Goal: Task Accomplishment & Management: Complete application form

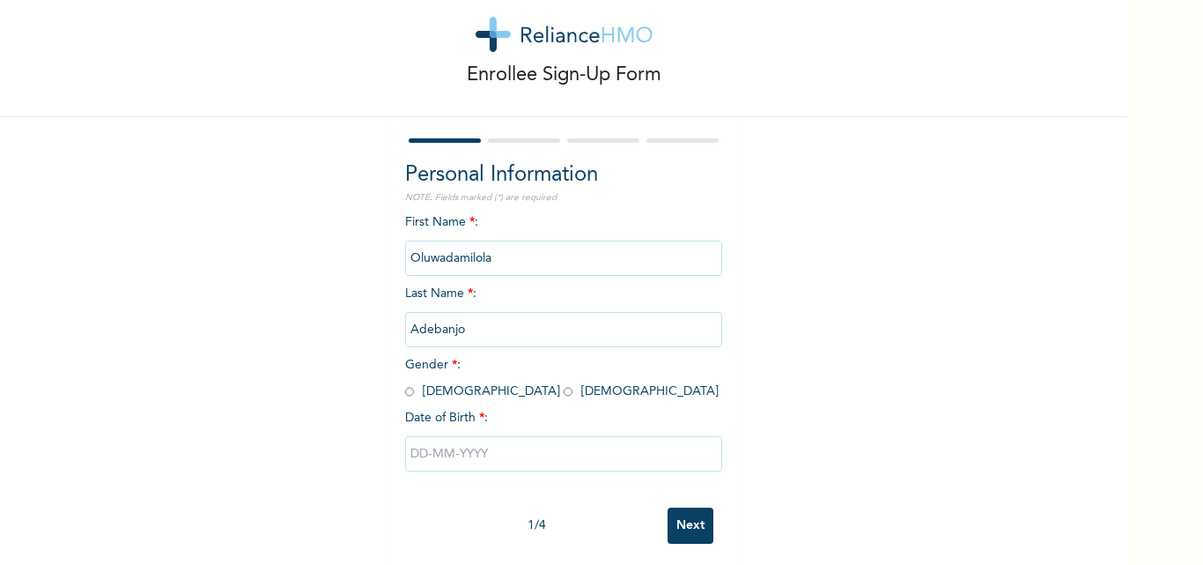
scroll to position [55, 0]
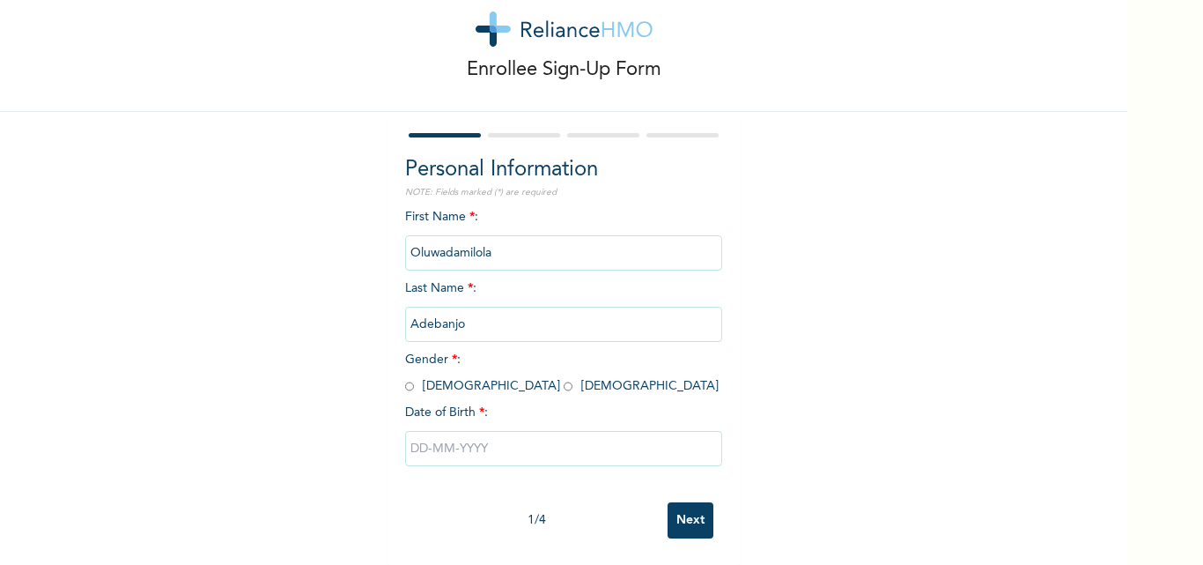
click at [439, 363] on div "First Name * : [PERSON_NAME] Last Name * : [PERSON_NAME] Gender * : [DEMOGRAPHI…" at bounding box center [563, 350] width 317 height 285
click at [564, 378] on input "radio" at bounding box center [568, 386] width 9 height 17
radio input "true"
click at [493, 433] on input "text" at bounding box center [563, 448] width 317 height 35
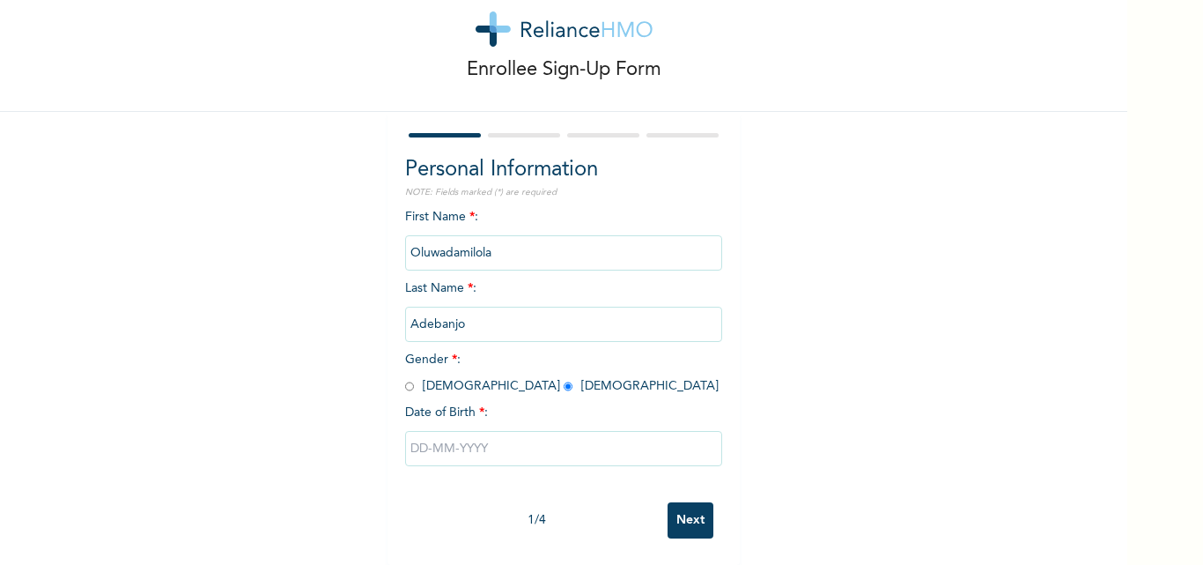
click at [479, 438] on input "text" at bounding box center [563, 448] width 317 height 35
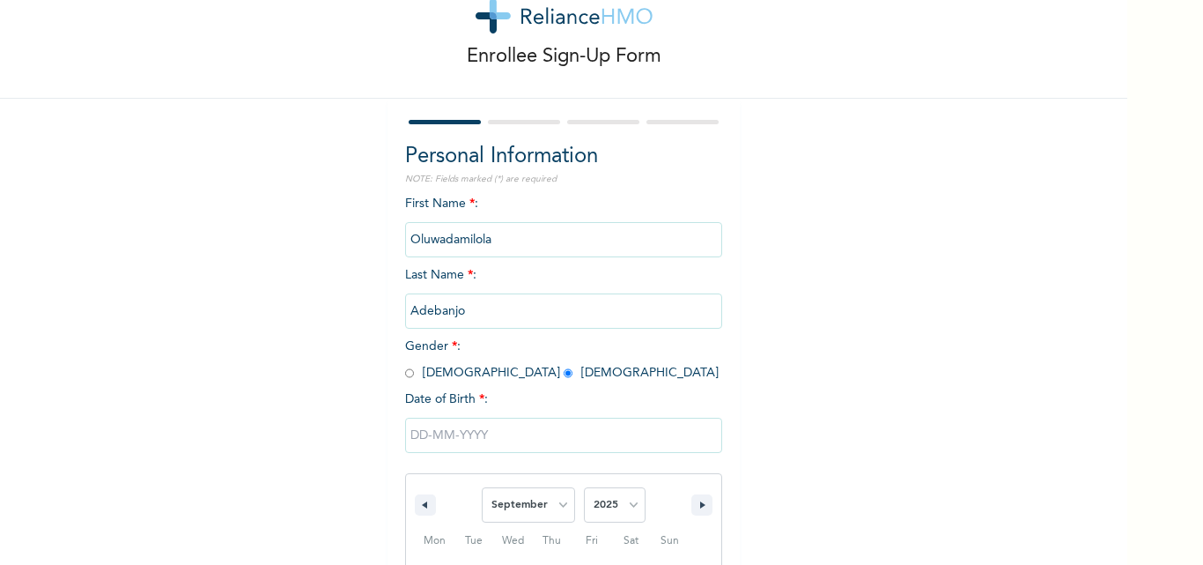
scroll to position [236, 0]
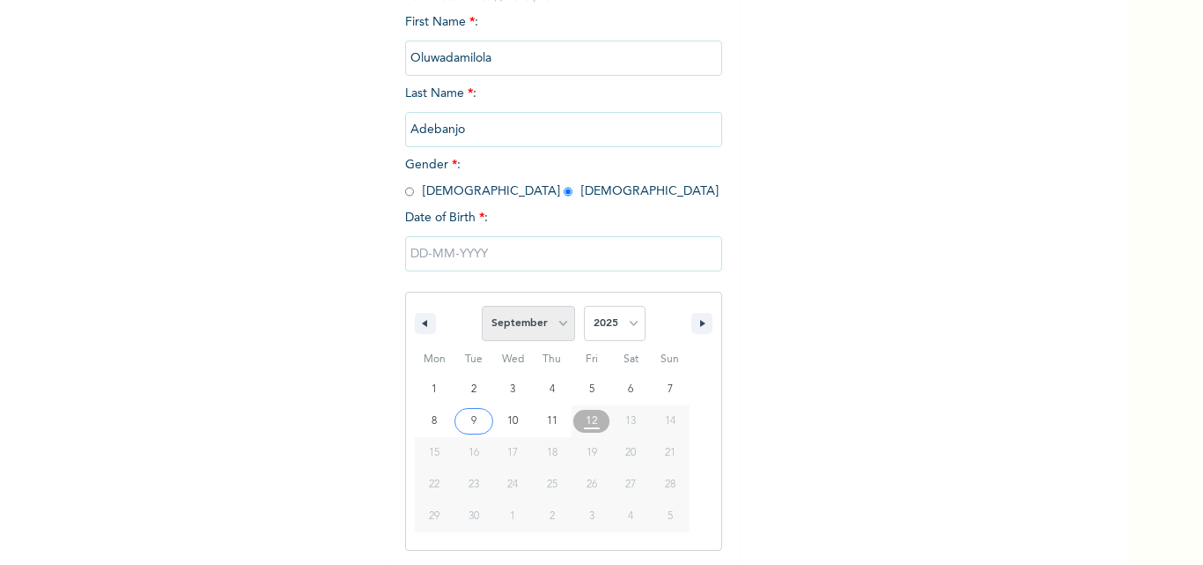
click at [523, 312] on select "January February March April May June July August September October November De…" at bounding box center [528, 323] width 93 height 35
select select "7"
click at [482, 306] on select "January February March April May June July August September October November De…" at bounding box center [528, 323] width 93 height 35
click at [627, 328] on select "2025 2024 2023 2022 2021 2020 2019 2018 2017 2016 2015 2014 2013 2012 2011 2010…" at bounding box center [615, 323] width 62 height 35
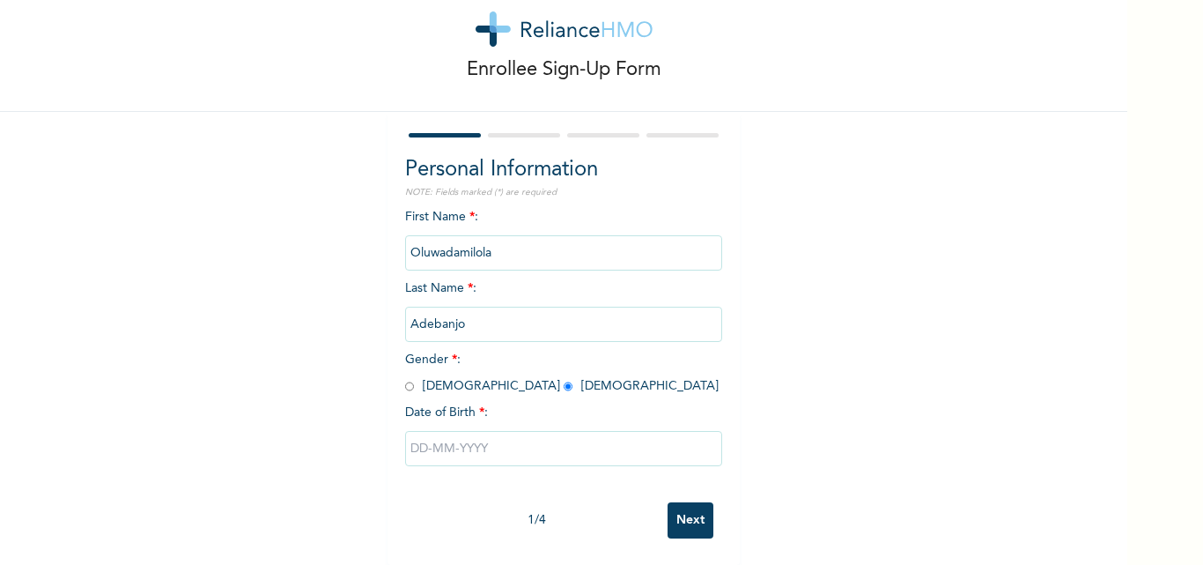
scroll to position [55, 0]
click at [642, 137] on form "Personal Information NOTE: Fields marked (*) are required First Name * : Oluwad…" at bounding box center [563, 337] width 317 height 417
click at [504, 452] on input "text" at bounding box center [563, 448] width 317 height 35
click at [504, 452] on div at bounding box center [563, 448] width 317 height 53
select select "8"
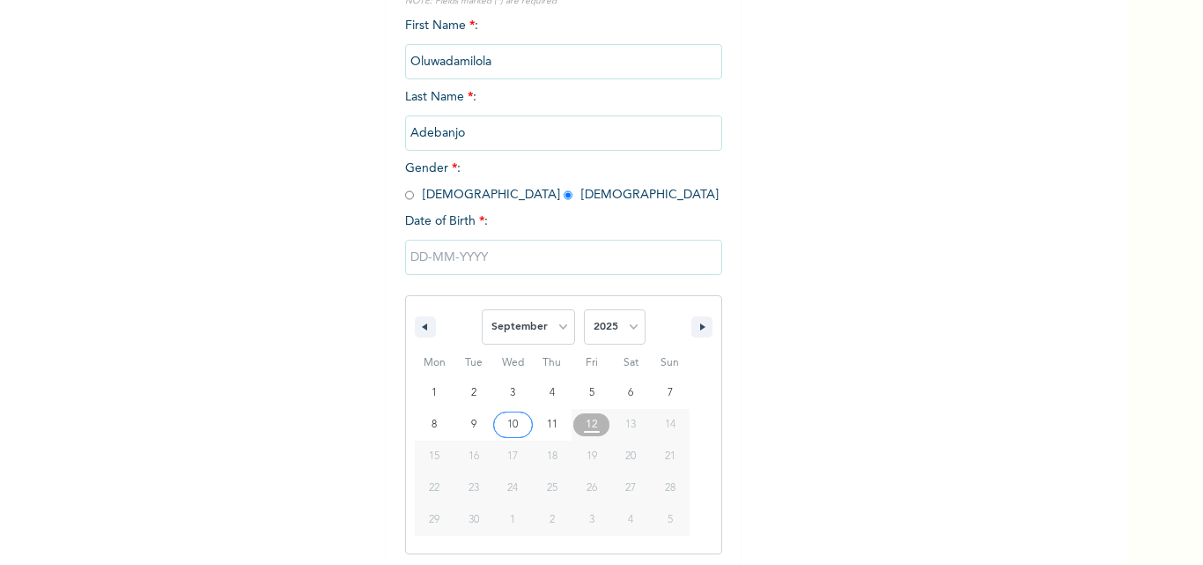
scroll to position [236, 0]
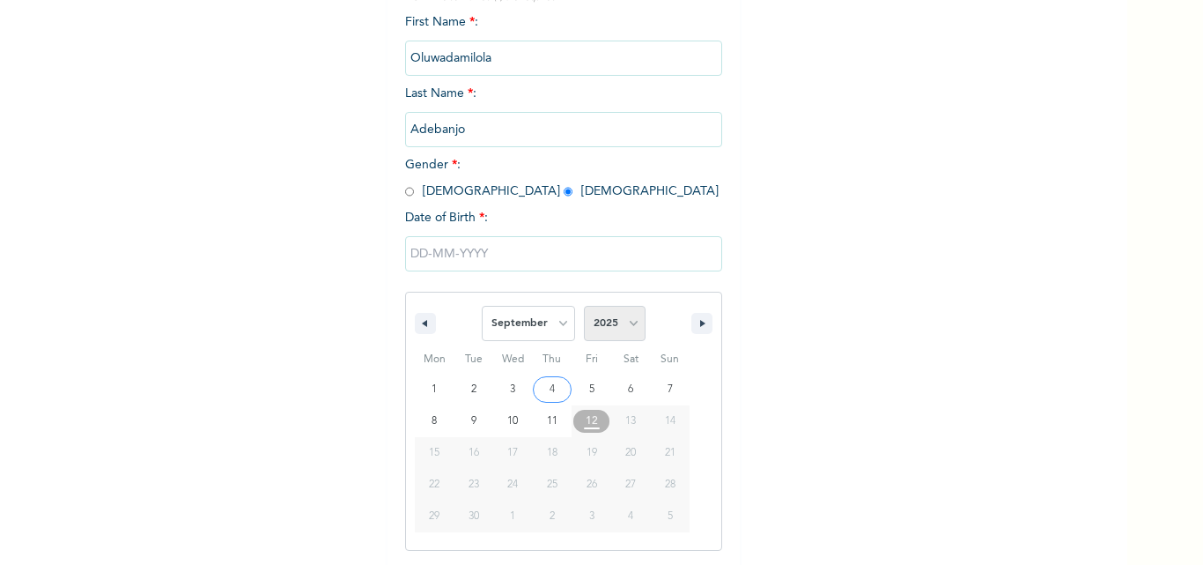
click at [619, 320] on select "2025 2024 2023 2022 2021 2020 2019 2018 2017 2016 2015 2014 2013 2012 2011 2010…" at bounding box center [615, 323] width 62 height 35
click at [609, 321] on select "2025 2024 2023 2022 2021 2020 2019 2018 2017 2016 2015 2014 2013 2012 2011 2010…" at bounding box center [615, 323] width 62 height 35
select select "1999"
click at [584, 306] on select "2025 2024 2023 2022 2021 2020 2019 2018 2017 2016 2015 2014 2013 2012 2011 2010…" at bounding box center [615, 323] width 62 height 35
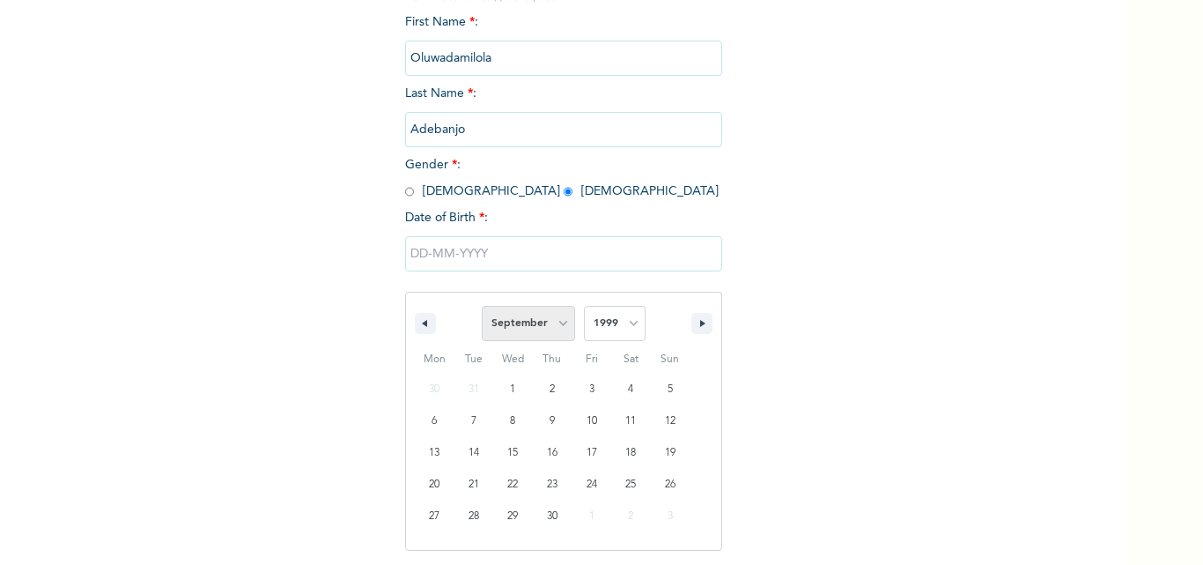
click at [532, 314] on select "January February March April May June July August September October November De…" at bounding box center [528, 323] width 93 height 35
click at [561, 317] on select "January February March April May June July August September October November De…" at bounding box center [528, 323] width 93 height 35
click at [482, 306] on select "January February March April May June July August September October November De…" at bounding box center [528, 323] width 93 height 35
click at [540, 201] on div "First Name * : Oluwadamilola Last Name * : [PERSON_NAME] Gender * : [DEMOGRAPHI…" at bounding box center [563, 291] width 317 height 556
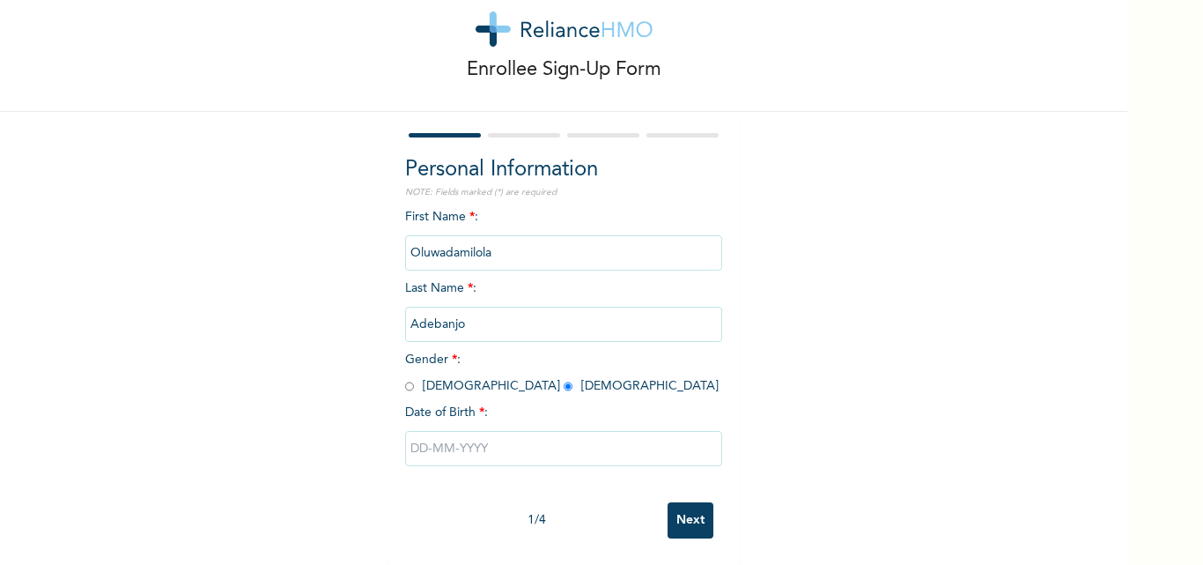
scroll to position [55, 0]
click at [531, 452] on input "text" at bounding box center [563, 448] width 317 height 35
select select "8"
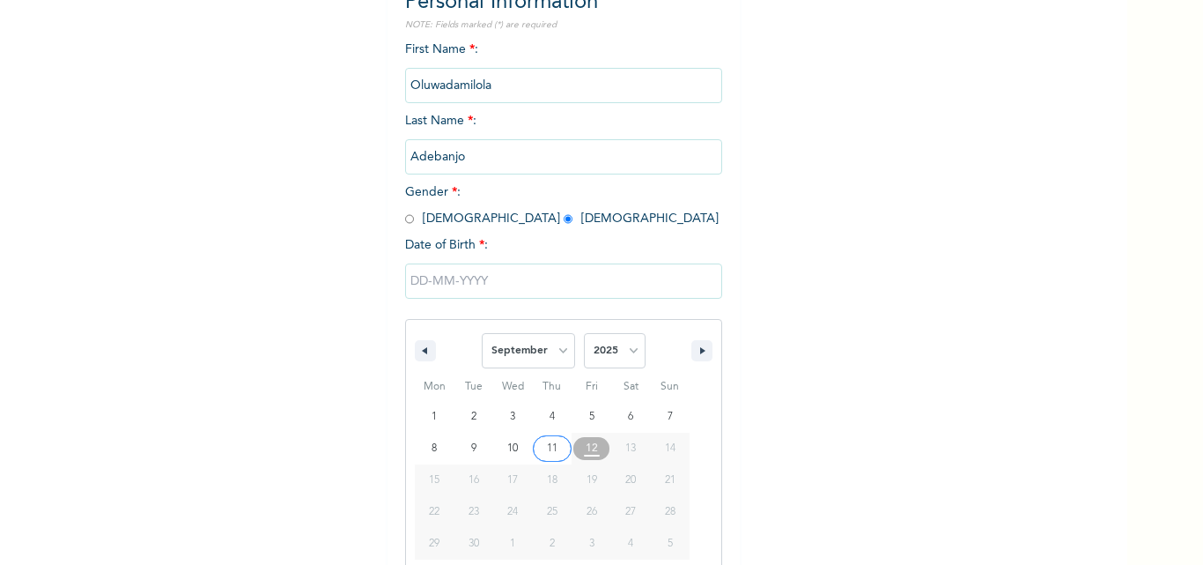
click at [533, 464] on button "18" at bounding box center [553, 480] width 40 height 32
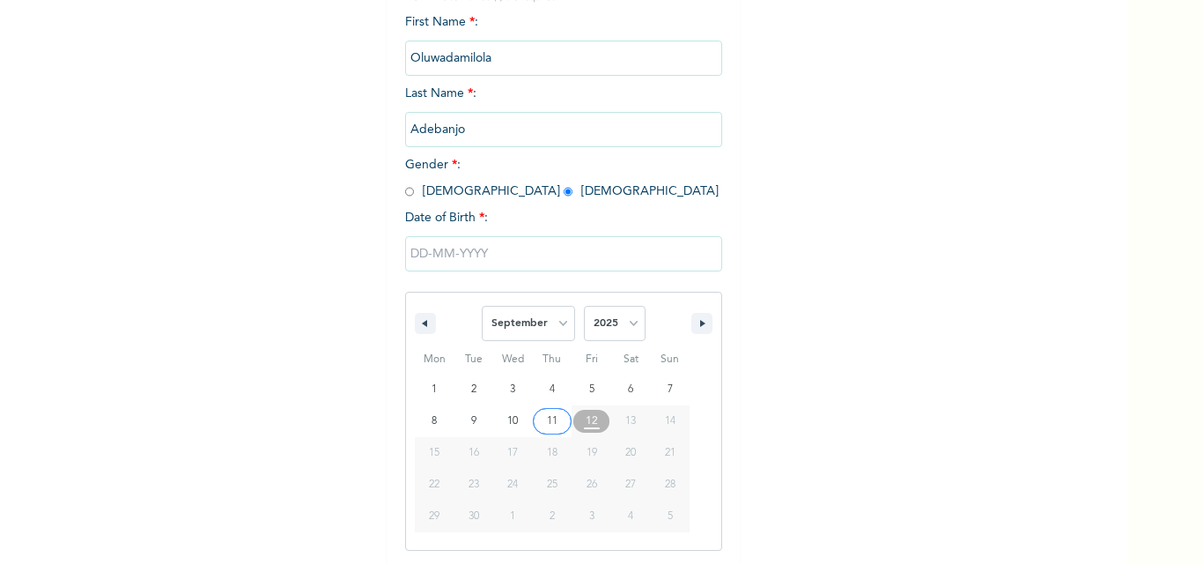
click at [533, 447] on span "18" at bounding box center [553, 452] width 40 height 23
click at [546, 323] on select "January February March April May June July August September October November De…" at bounding box center [528, 323] width 93 height 35
click at [589, 316] on select "2025 2024 2023 2022 2021 2020 2019 2018 2017 2016 2015 2014 2013 2012 2011 2010…" at bounding box center [615, 323] width 62 height 35
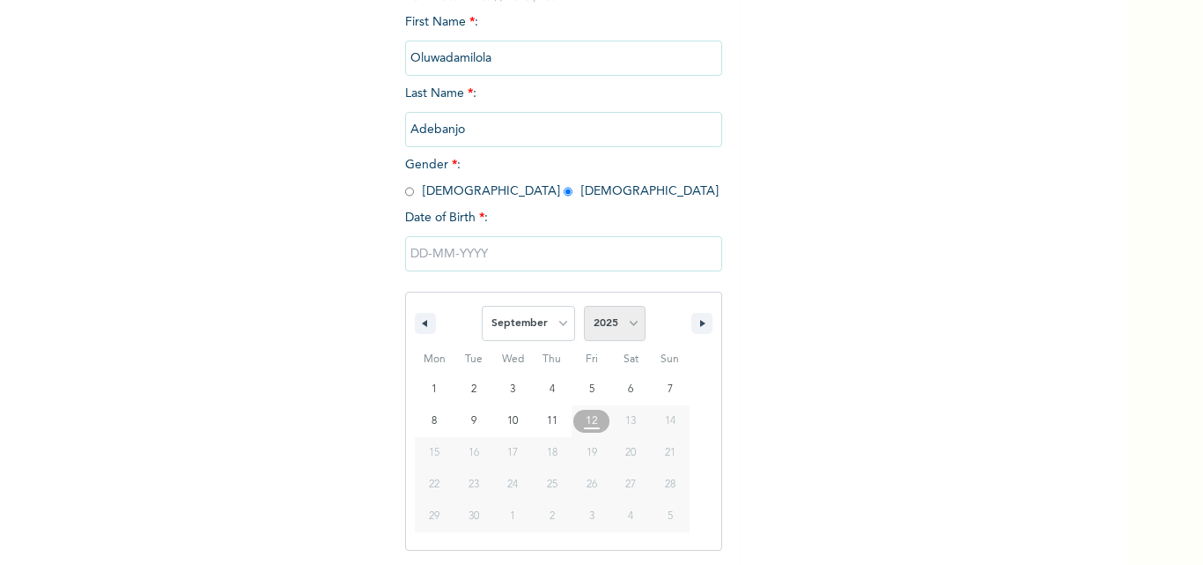
click at [590, 317] on select "2025 2024 2023 2022 2021 2020 2019 2018 2017 2016 2015 2014 2013 2012 2011 2010…" at bounding box center [615, 323] width 62 height 35
click at [554, 345] on span "January February March April May June July August September October November De…" at bounding box center [528, 323] width 93 height 53
click at [554, 334] on select "January February March April May June July August September October November De…" at bounding box center [528, 323] width 93 height 35
click at [482, 306] on select "January February March April May June July August September October November De…" at bounding box center [528, 323] width 93 height 35
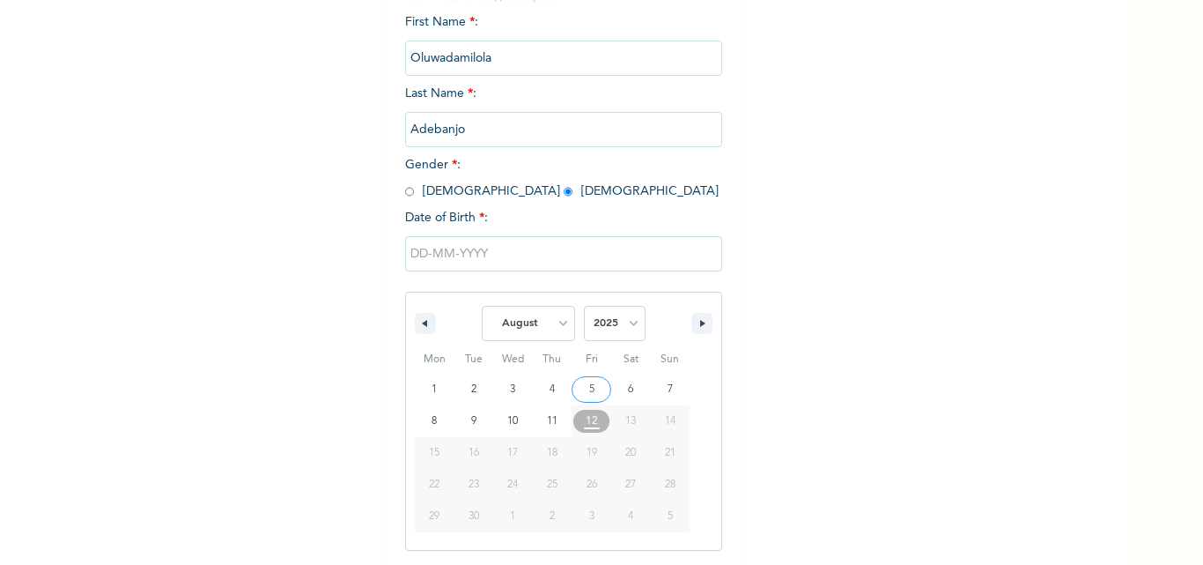
click at [516, 217] on div "First Name * : Oluwadamilola Last Name * : [PERSON_NAME] Gender * : [DEMOGRAPHI…" at bounding box center [563, 291] width 317 height 556
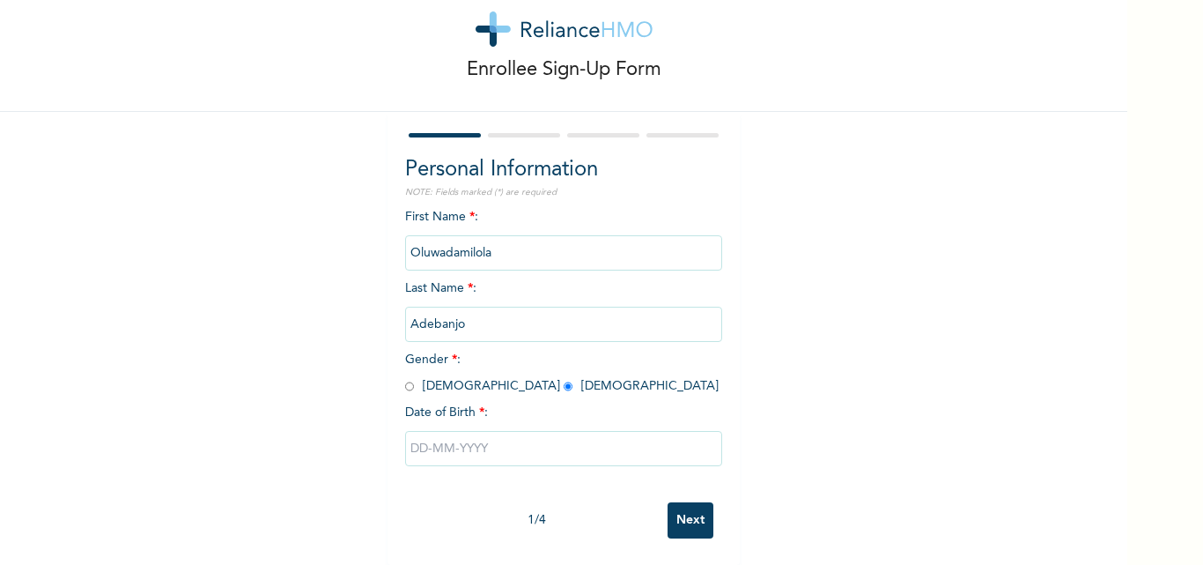
click at [499, 431] on input "text" at bounding box center [563, 448] width 317 height 35
select select "8"
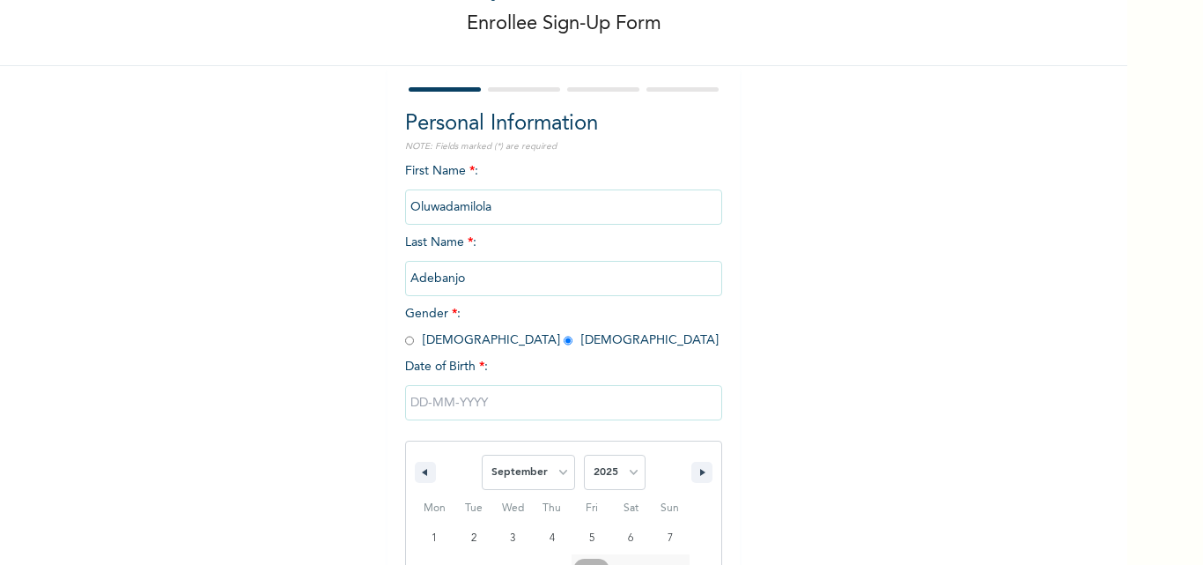
type input "[DATE]"
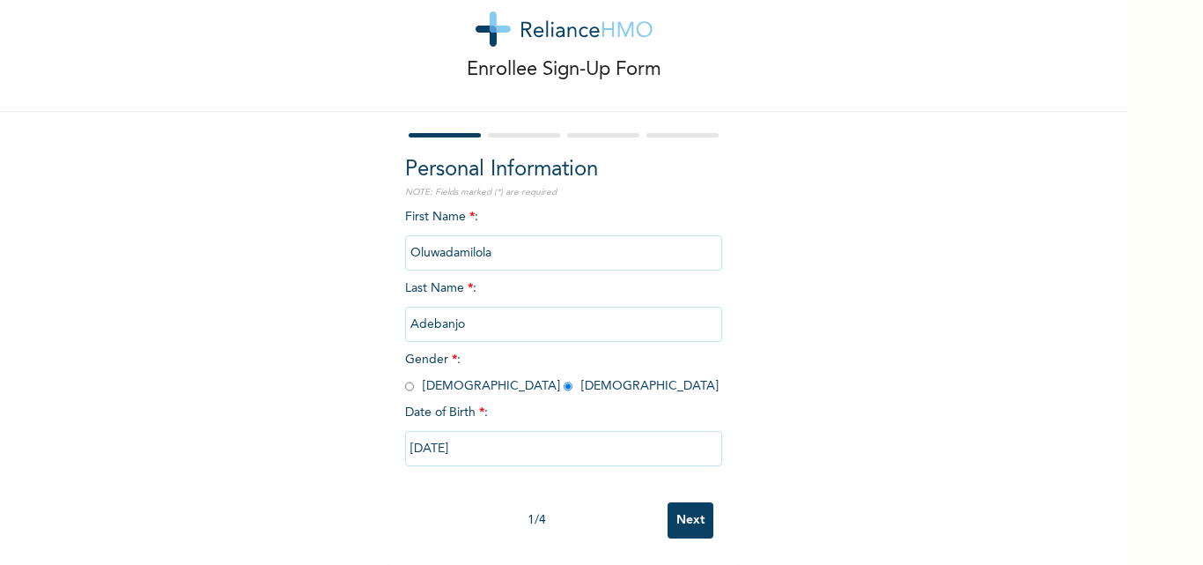
click at [499, 431] on input "[DATE]" at bounding box center [563, 448] width 317 height 35
select select "8"
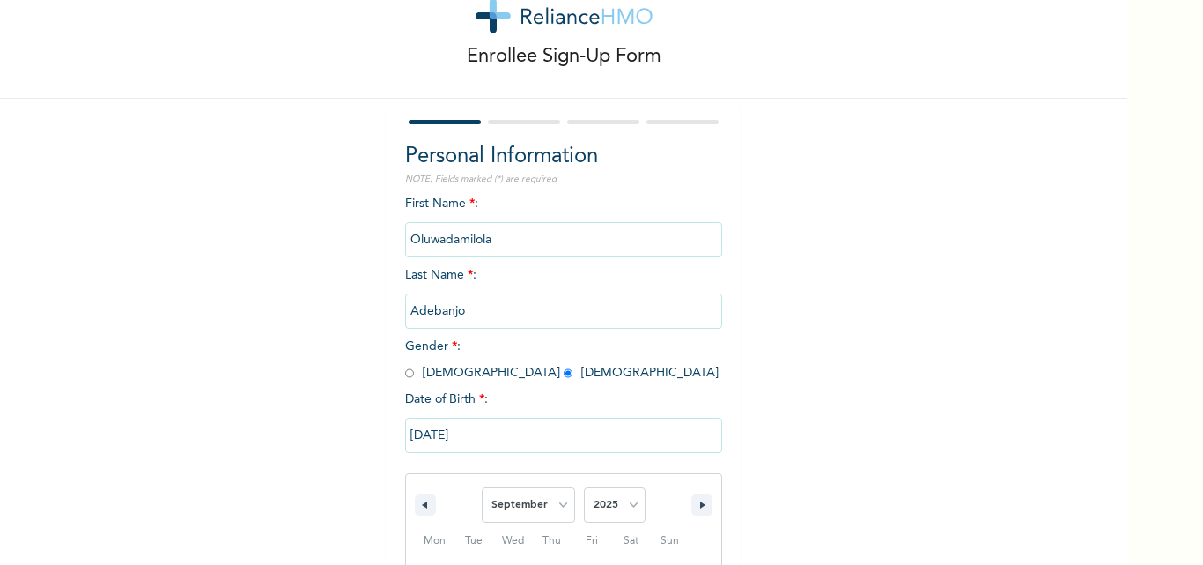
scroll to position [236, 0]
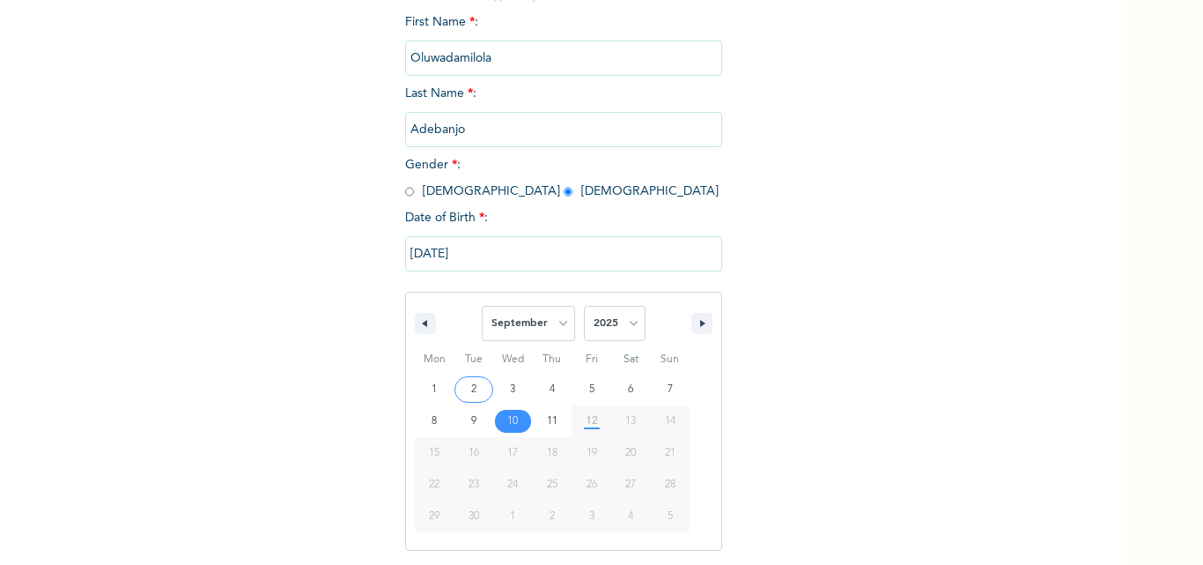
click at [503, 254] on input "[DATE]" at bounding box center [563, 253] width 317 height 35
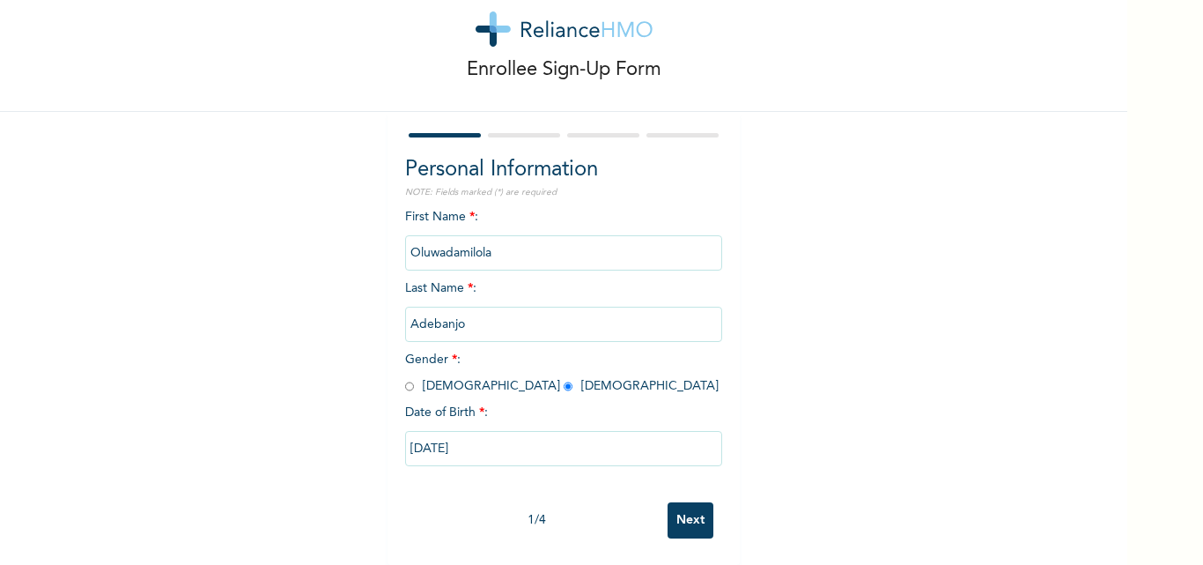
click at [471, 439] on input "[DATE]" at bounding box center [563, 448] width 317 height 35
select select "8"
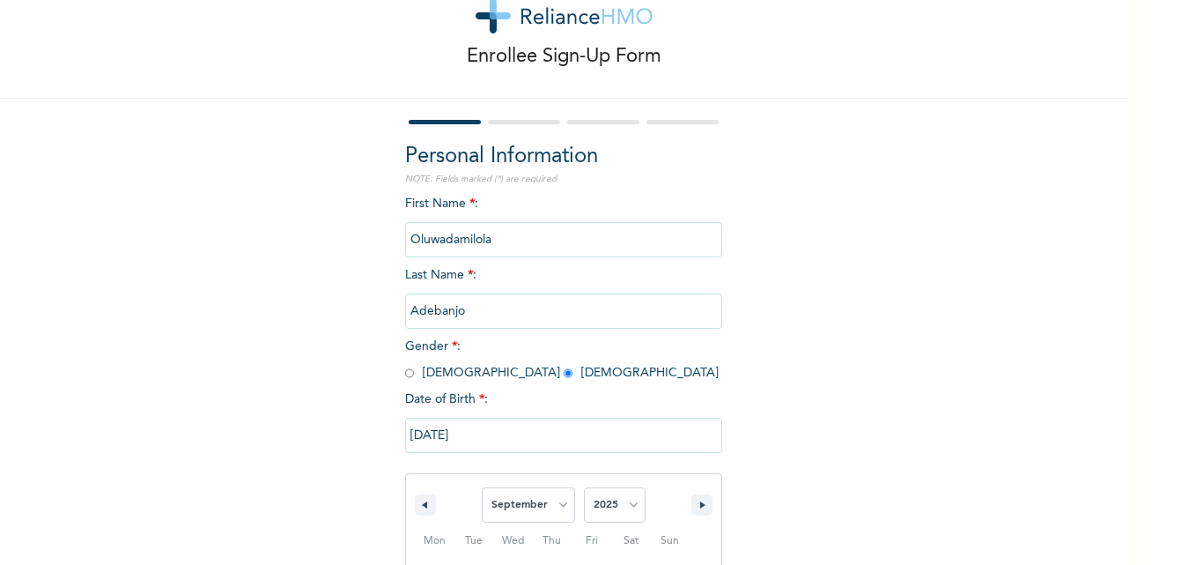
scroll to position [236, 0]
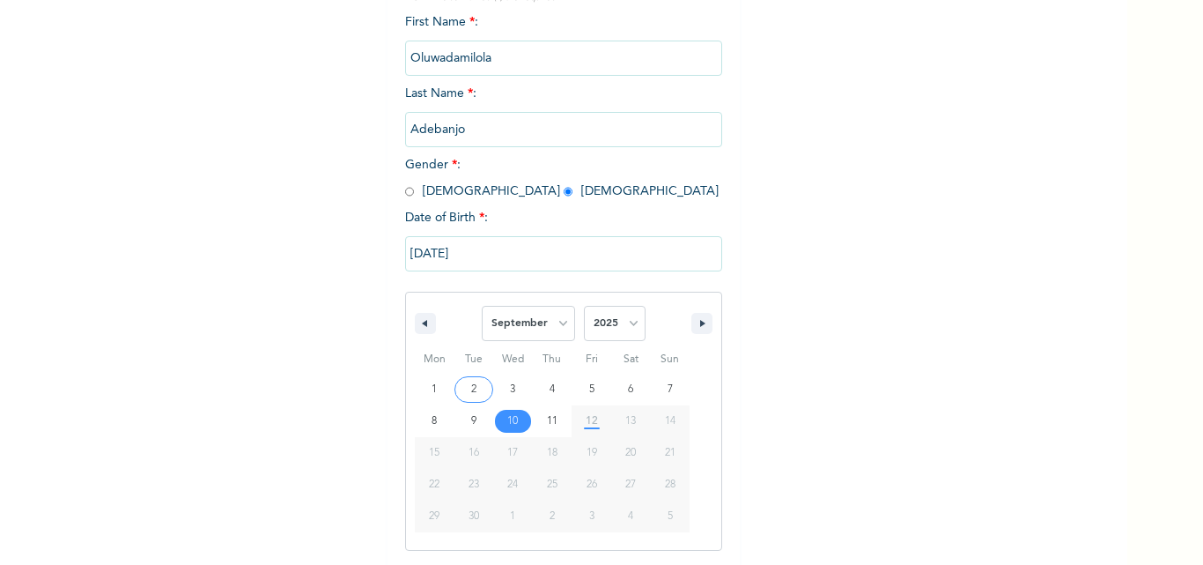
click at [467, 250] on input "[DATE]" at bounding box center [563, 253] width 317 height 35
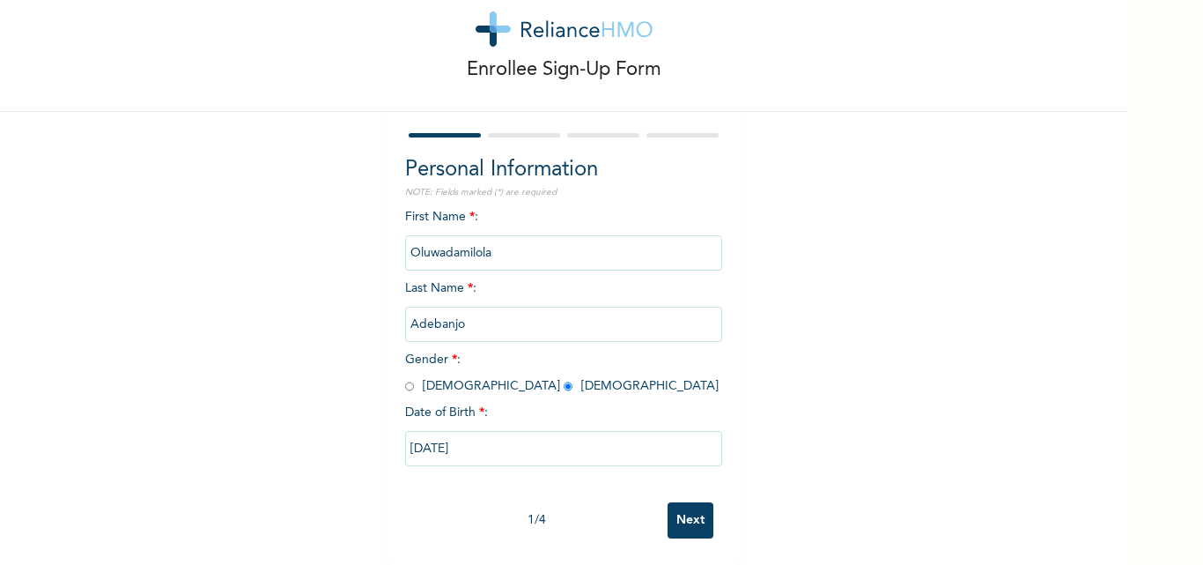
scroll to position [55, 0]
click at [484, 431] on input "[DATE]" at bounding box center [563, 448] width 317 height 35
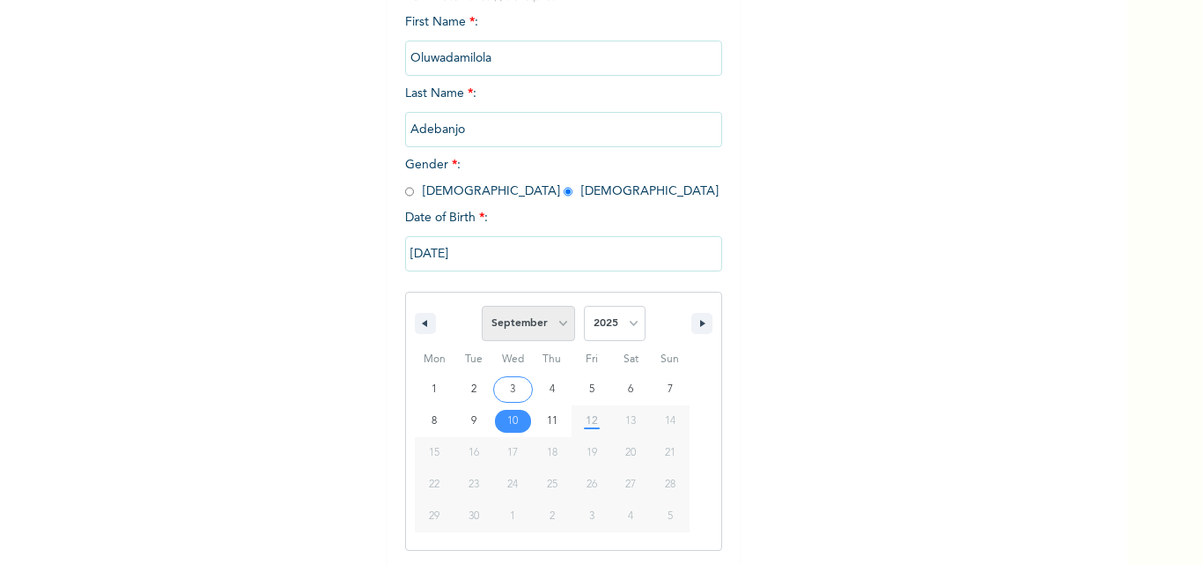
click at [521, 334] on select "January February March April May June July August September October November De…" at bounding box center [528, 323] width 93 height 35
select select "7"
click at [482, 306] on select "January February March April May June July August September October November De…" at bounding box center [528, 323] width 93 height 35
type input "[DATE]"
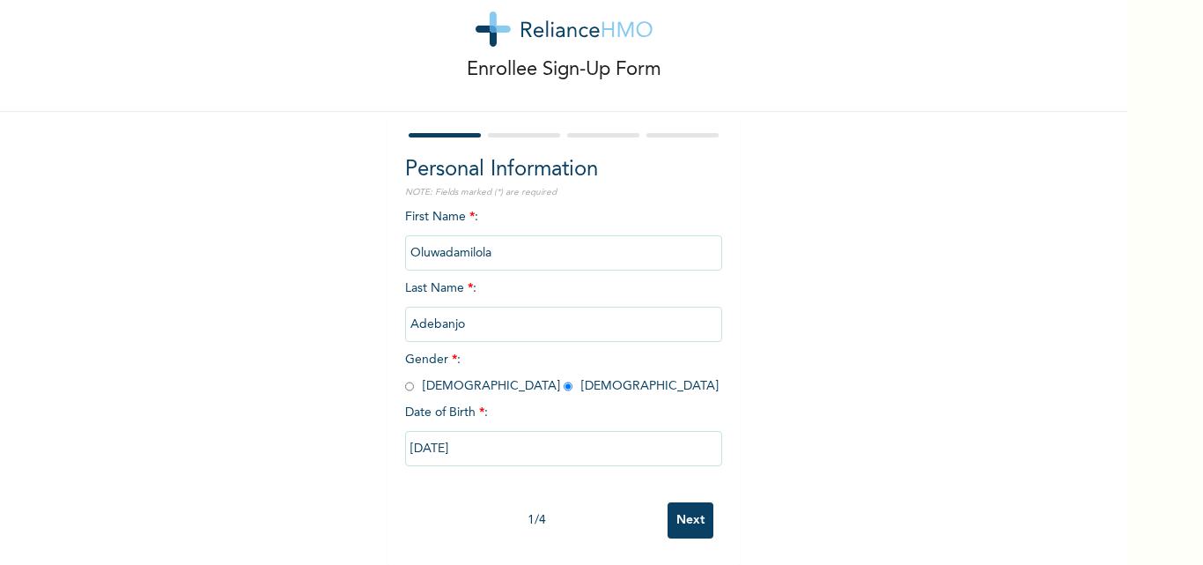
drag, startPoint x: 540, startPoint y: 425, endPoint x: 537, endPoint y: 436, distance: 10.9
click at [538, 434] on div "[DATE]" at bounding box center [563, 448] width 317 height 53
click at [536, 436] on input "[DATE]" at bounding box center [563, 448] width 317 height 35
select select "7"
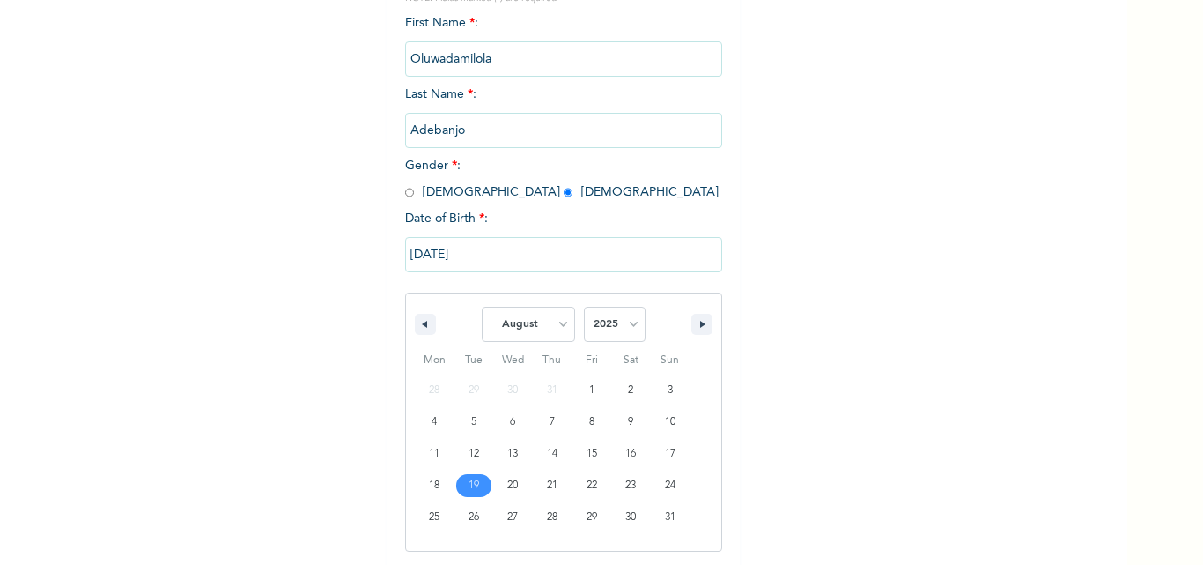
scroll to position [236, 0]
click at [599, 329] on select "2025 2024 2023 2022 2021 2020 2019 2018 2017 2016 2015 2014 2013 2012 2011 2010…" at bounding box center [615, 323] width 62 height 35
click at [584, 306] on select "2025 2024 2023 2022 2021 2020 2019 2018 2017 2016 2015 2014 2013 2012 2011 2010…" at bounding box center [615, 323] width 62 height 35
click at [604, 53] on div "Enrollee Sign-Up Form Personal Information NOTE: Fields marked (*) are required…" at bounding box center [563, 202] width 1127 height 876
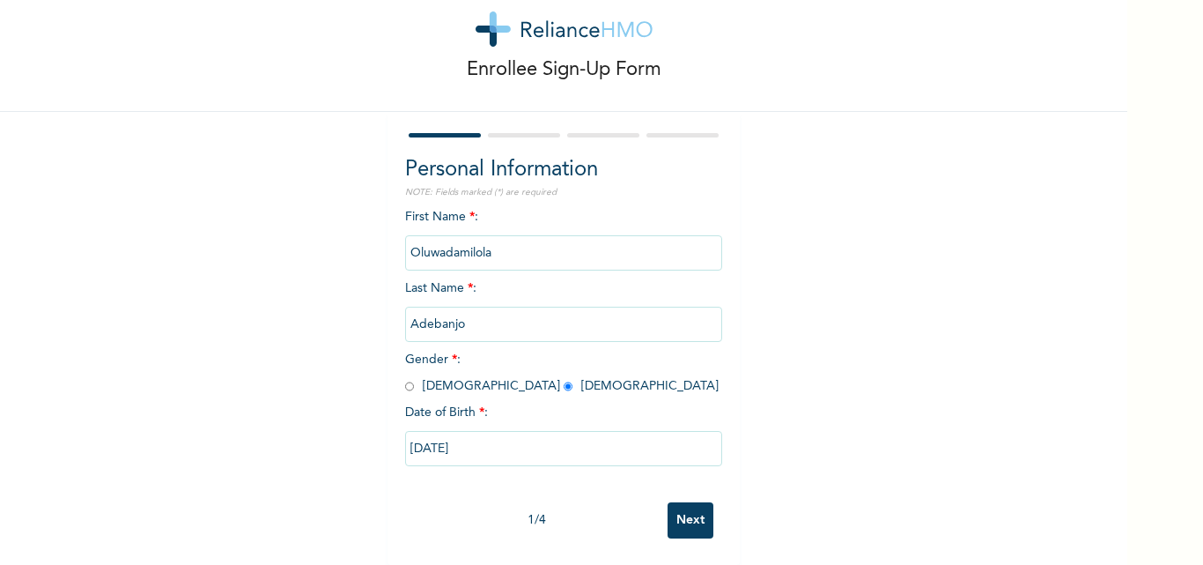
scroll to position [55, 0]
click at [596, 447] on input "[DATE]" at bounding box center [563, 448] width 317 height 35
select select "7"
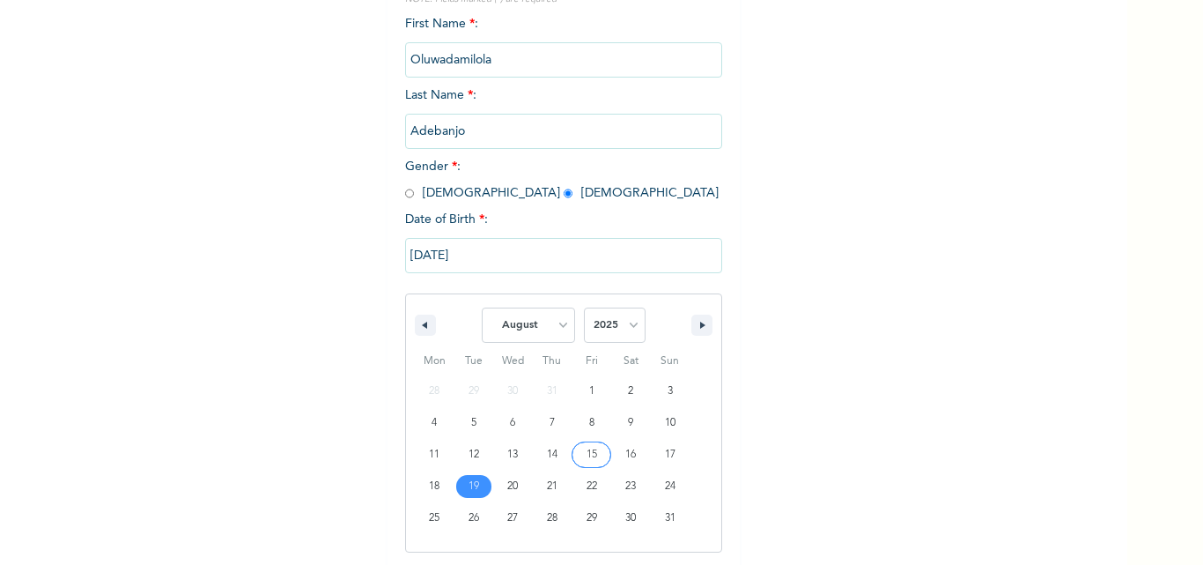
scroll to position [236, 0]
click at [611, 319] on select "2025 2024 2023 2022 2021 2020 2019 2018 2017 2016 2015 2014 2013 2012 2011 2010…" at bounding box center [615, 323] width 62 height 35
select select "1999"
click at [584, 306] on select "2025 2024 2023 2022 2021 2020 2019 2018 2017 2016 2015 2014 2013 2012 2011 2010…" at bounding box center [615, 323] width 62 height 35
type input "[DATE]"
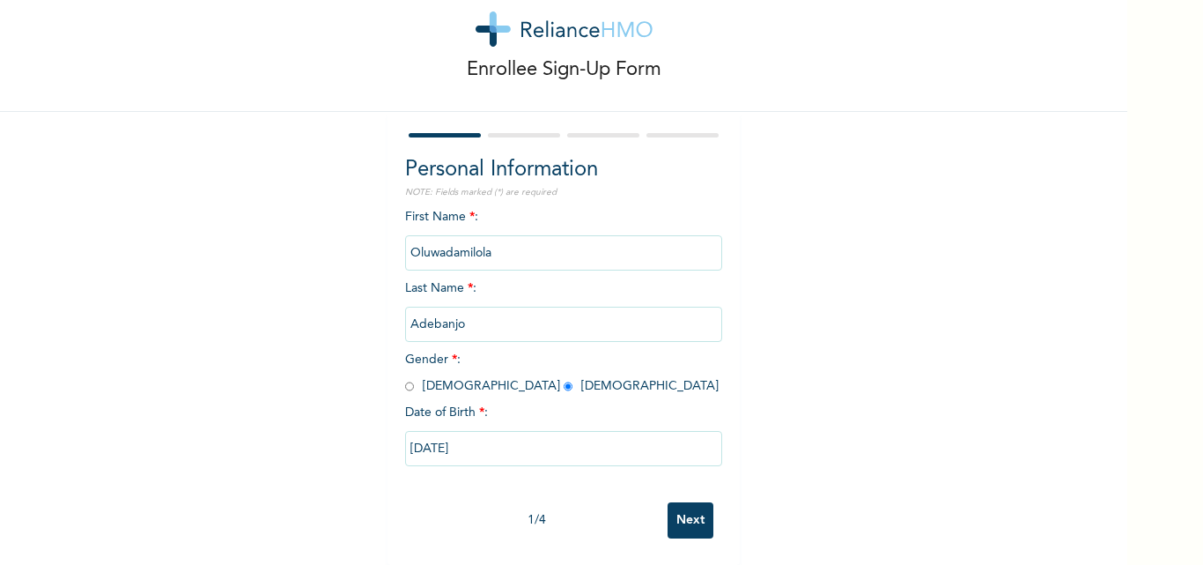
scroll to position [55, 0]
click at [683, 502] on input "Next" at bounding box center [691, 520] width 46 height 36
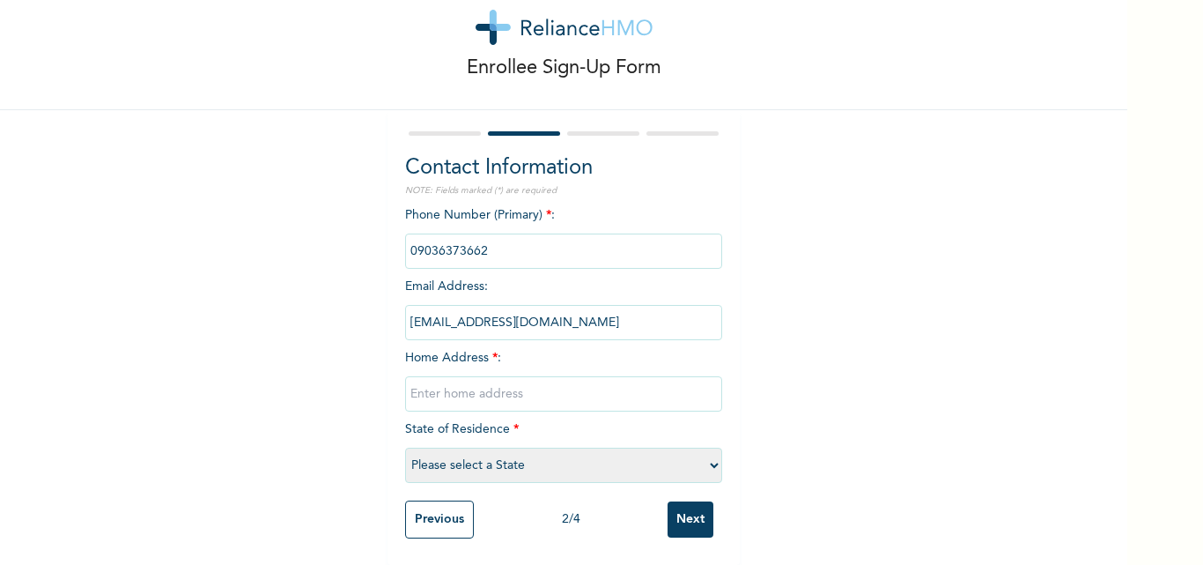
click at [478, 390] on input "text" at bounding box center [563, 393] width 317 height 35
type input "EN342, Phase 2 FHA, behind [PERSON_NAME][GEOGRAPHIC_DATA], Lugbe"
click at [536, 447] on select "Please select a State [PERSON_NAME] (FCT) [PERSON_NAME] Ibom [GEOGRAPHIC_DATA] …" at bounding box center [563, 464] width 317 height 35
select select "15"
click at [405, 447] on select "Please select a State [PERSON_NAME] (FCT) [PERSON_NAME] Ibom [GEOGRAPHIC_DATA] …" at bounding box center [563, 464] width 317 height 35
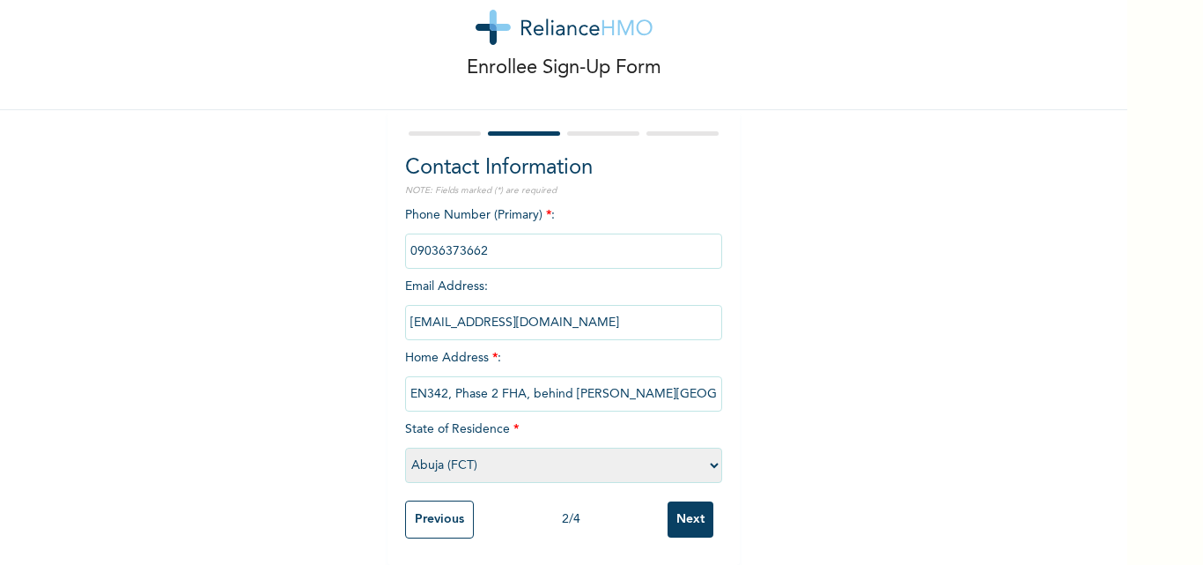
click at [490, 55] on p "Enrollee Sign-Up Form" at bounding box center [564, 68] width 195 height 29
click at [685, 501] on input "Next" at bounding box center [691, 519] width 46 height 36
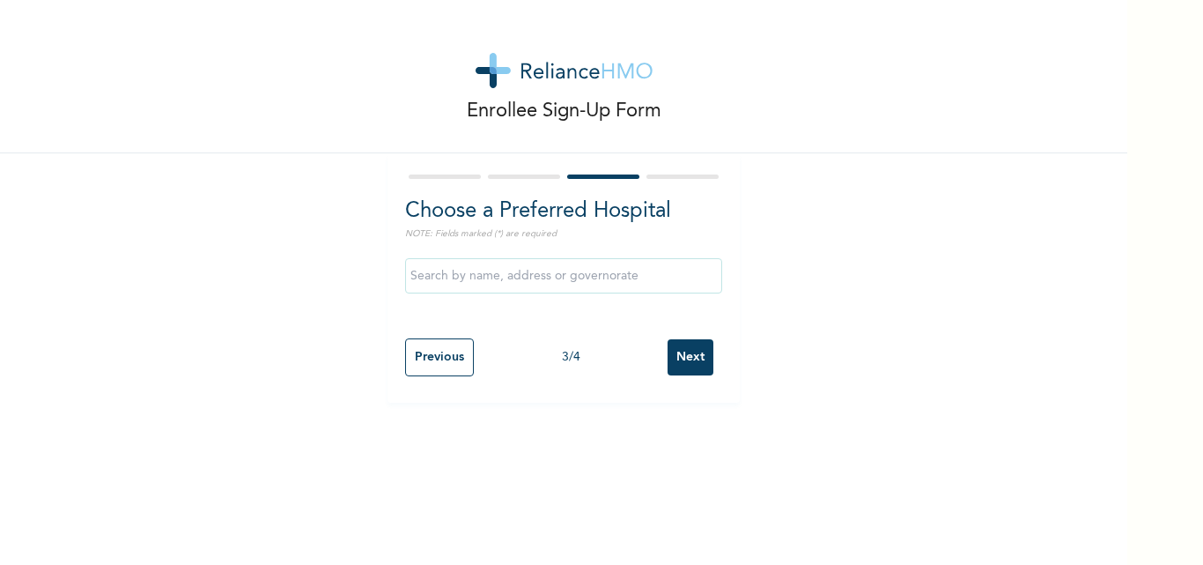
click at [484, 272] on input "text" at bounding box center [563, 275] width 317 height 35
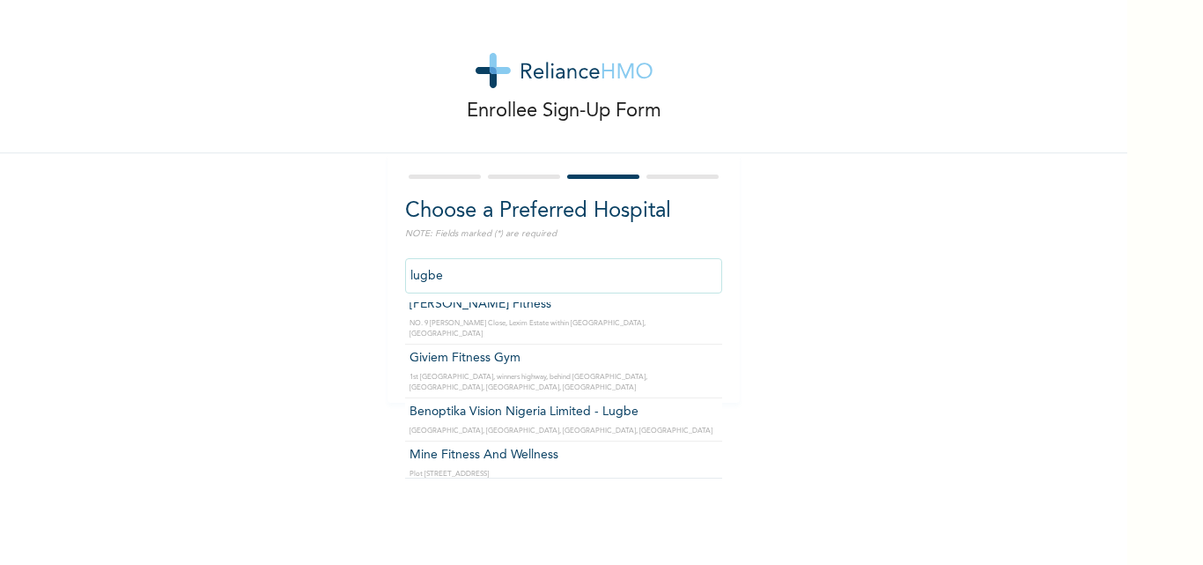
scroll to position [51, 0]
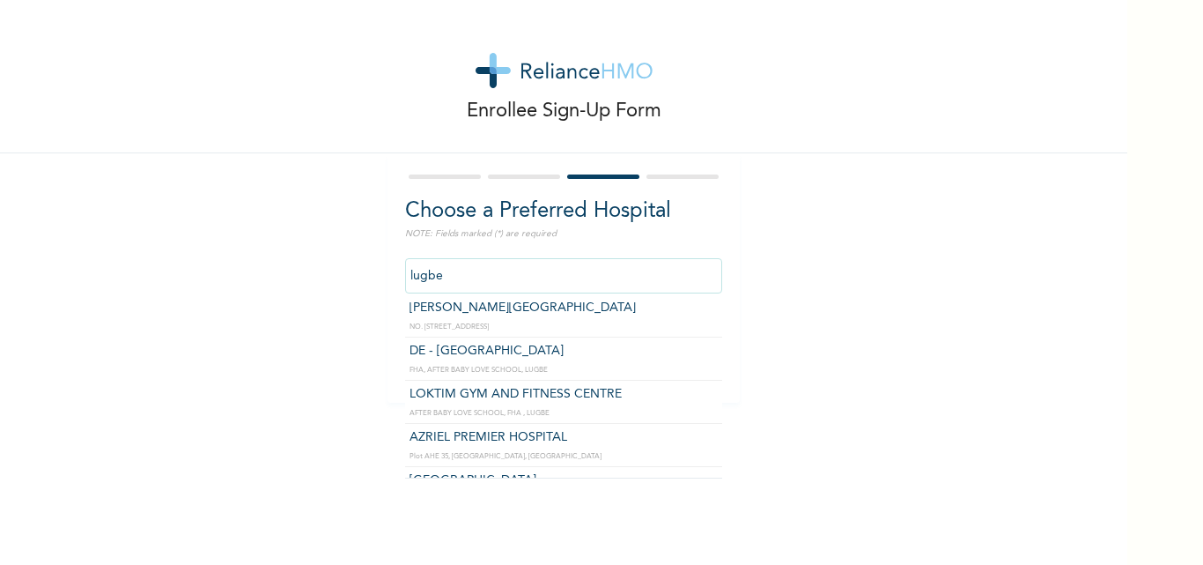
drag, startPoint x: 467, startPoint y: 273, endPoint x: 357, endPoint y: 286, distance: 110.9
click at [359, 285] on div "Enrollee Sign-Up Form Choose a Preferred Hospital NOTE: Fields marked (*) are r…" at bounding box center [563, 201] width 1127 height 402
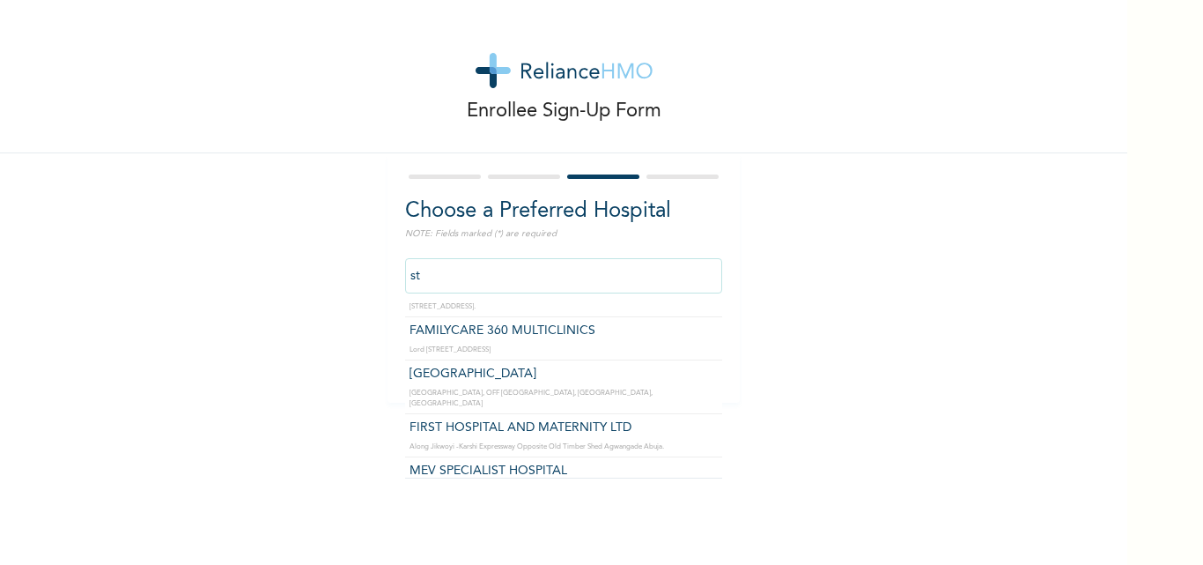
scroll to position [1126, 0]
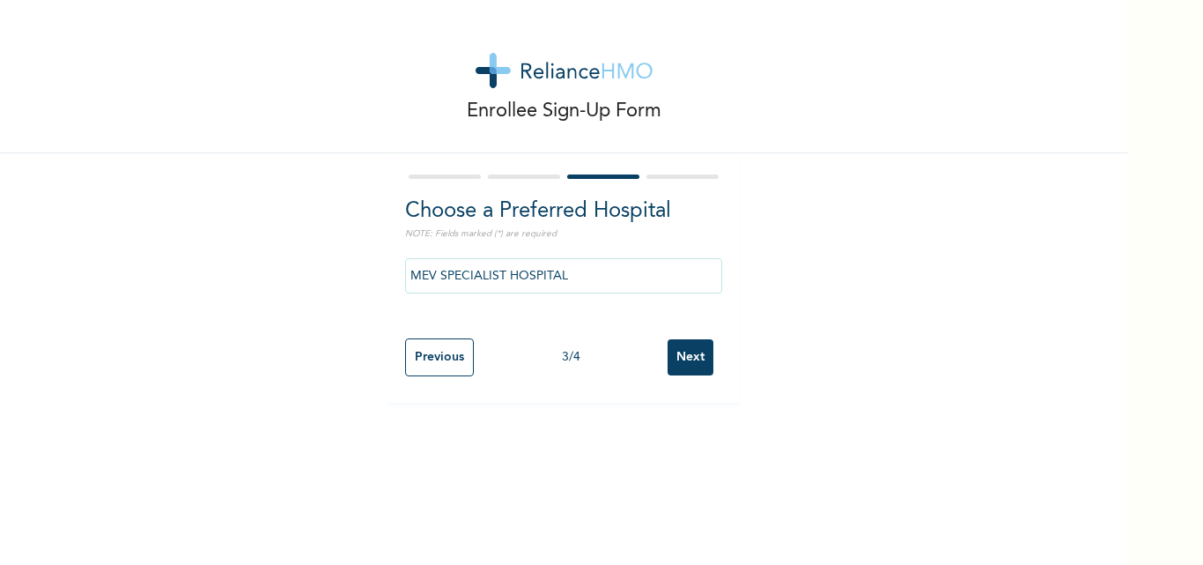
click at [577, 259] on input "MEV SPECIALIST HOSPITAL" at bounding box center [563, 275] width 317 height 35
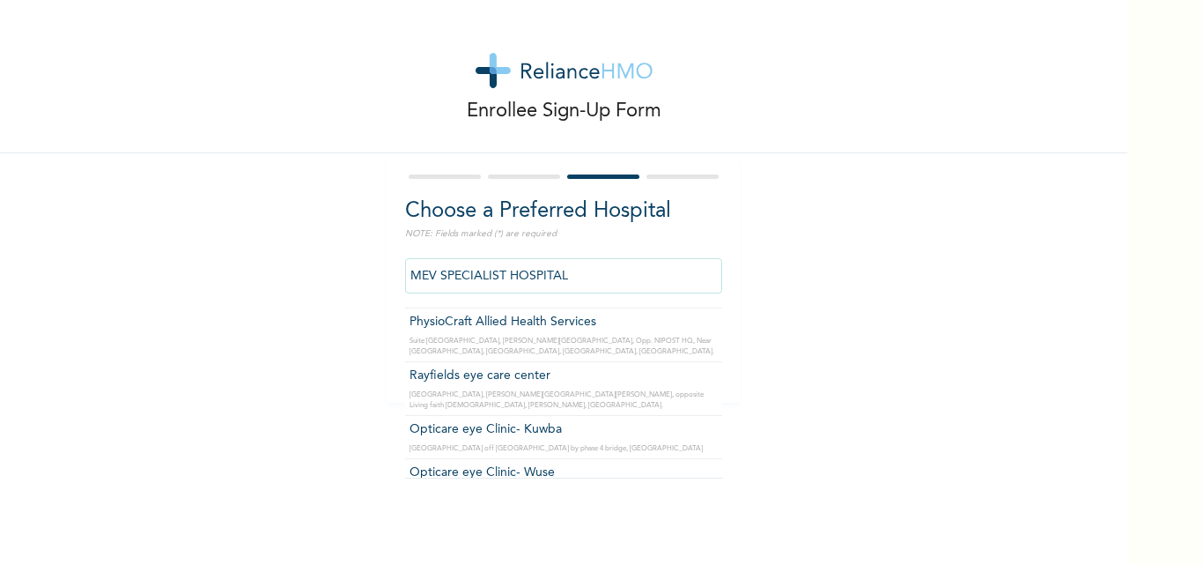
scroll to position [3483, 0]
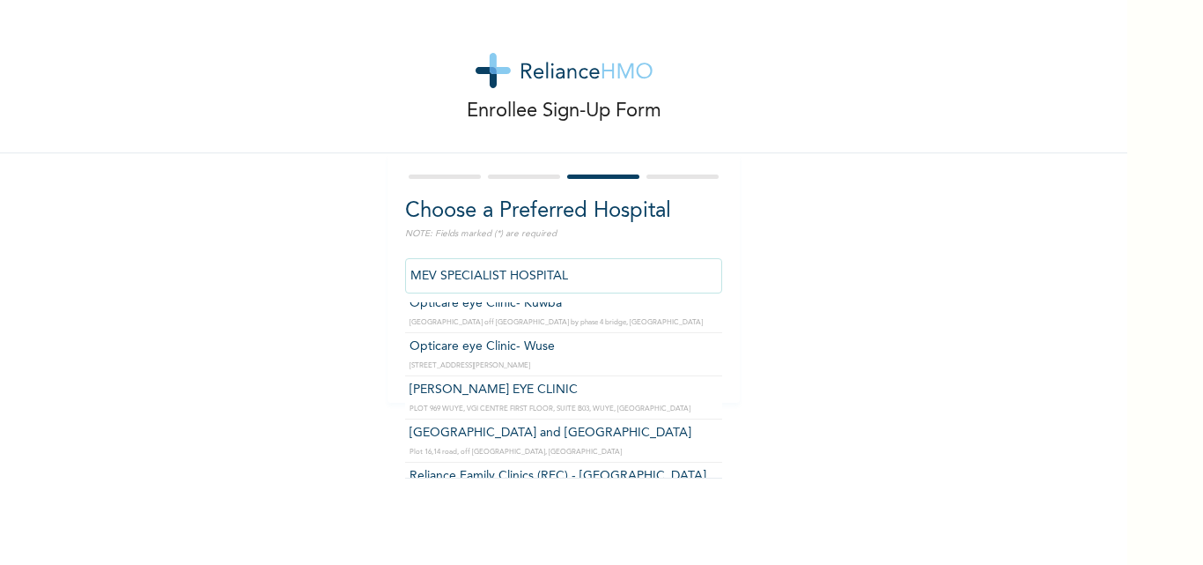
type input "Reliance Family Clinics (RFC) - [GEOGRAPHIC_DATA]"
